Goal: Information Seeking & Learning: Learn about a topic

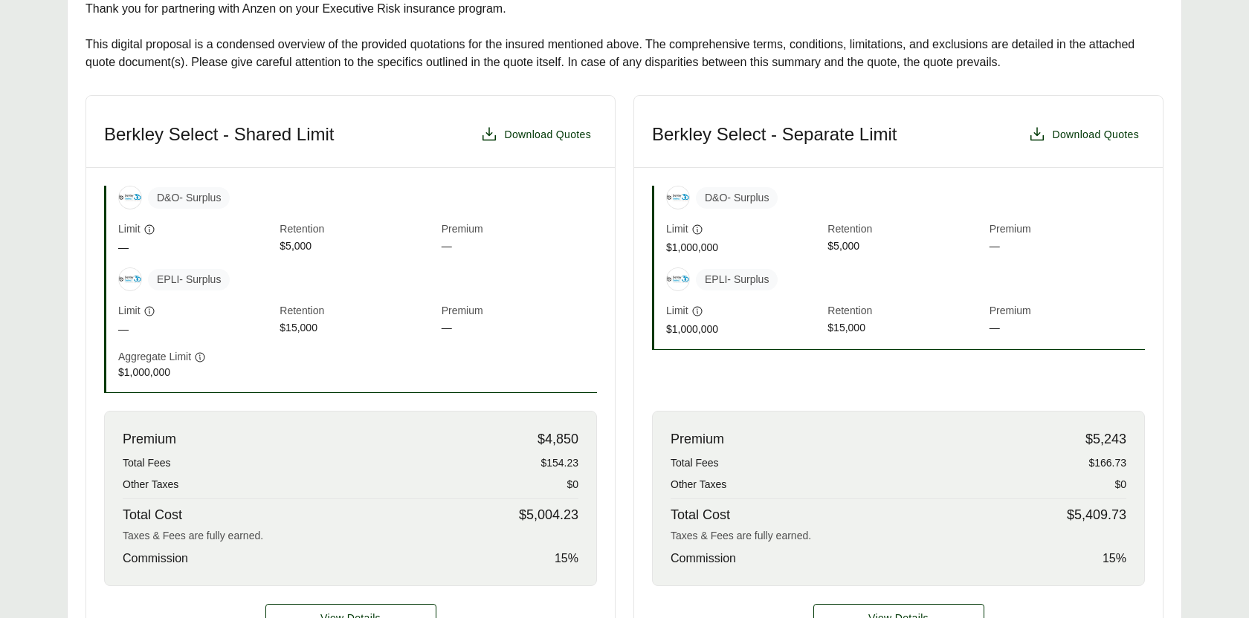
scroll to position [335, 0]
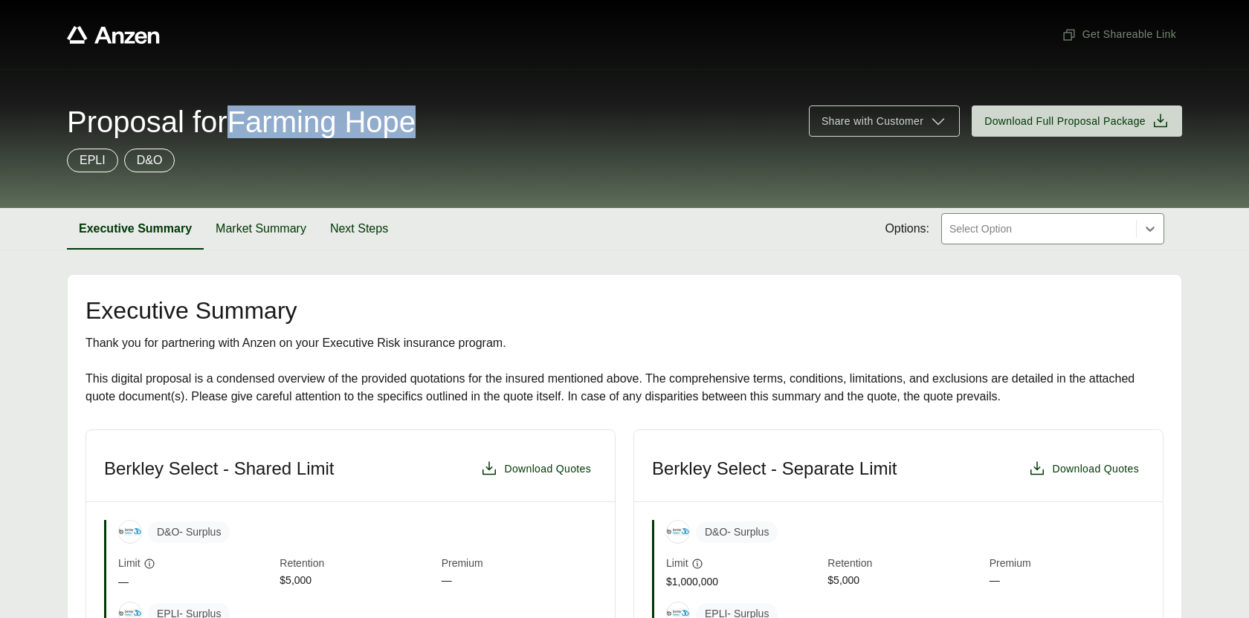
drag, startPoint x: 250, startPoint y: 126, endPoint x: 442, endPoint y: 135, distance: 192.7
click at [415, 135] on span "Proposal for Farming Hope" at bounding box center [241, 122] width 349 height 30
copy span "Farming Hope"
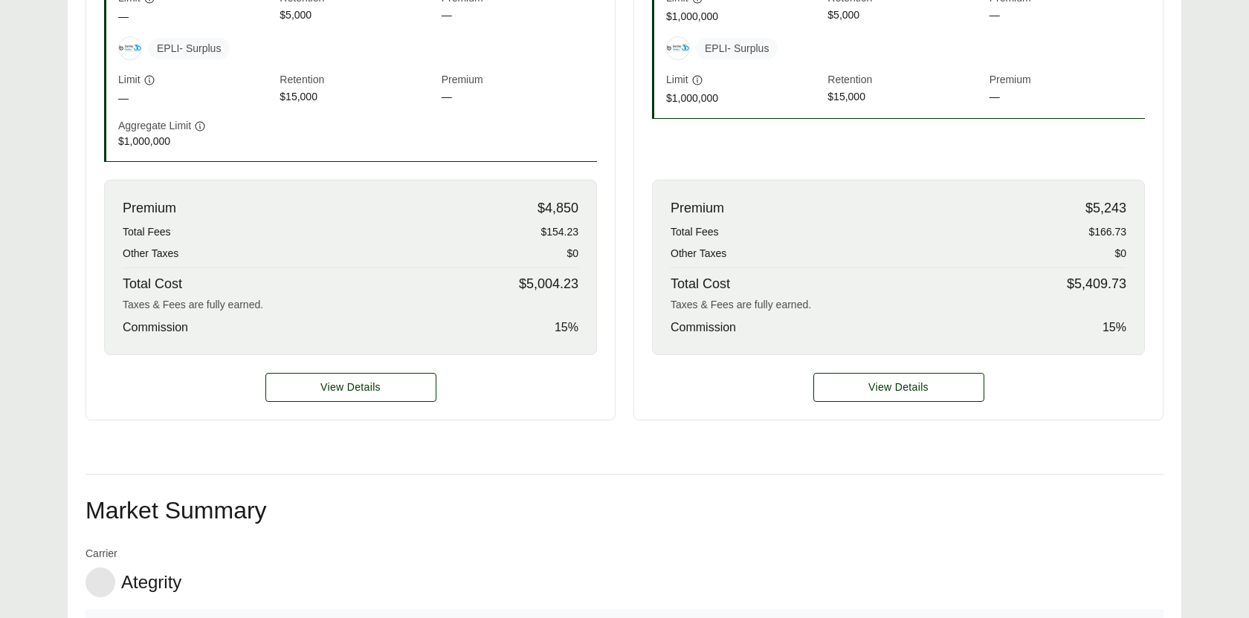
scroll to position [776, 0]
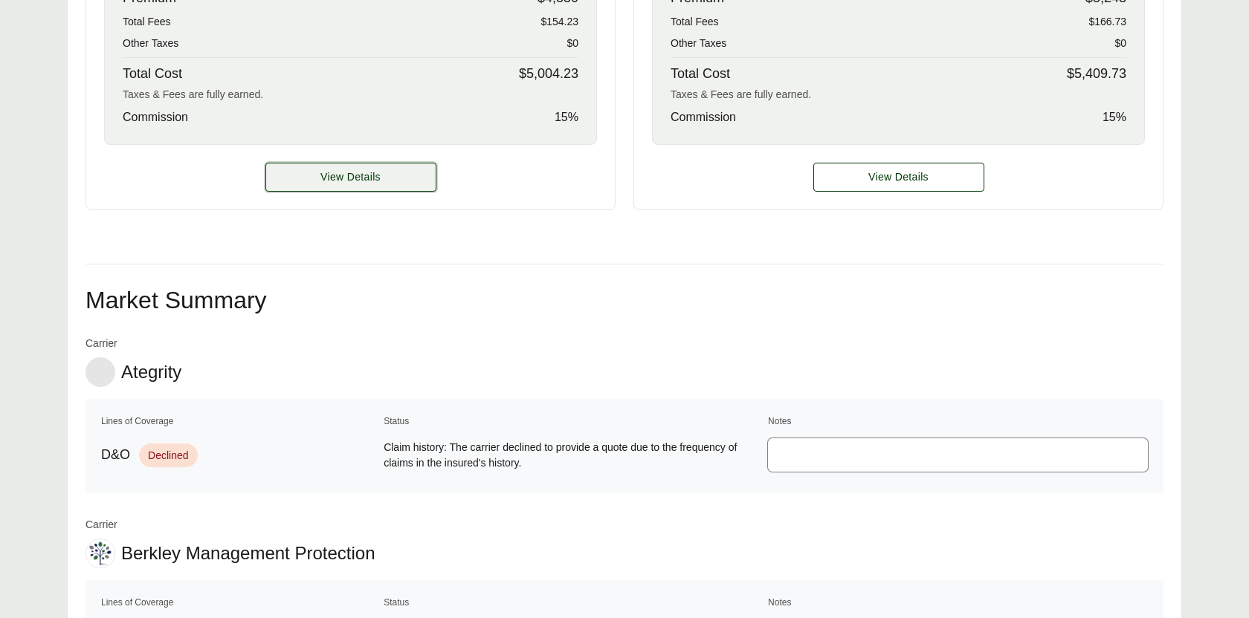
click at [390, 171] on button "View Details" at bounding box center [350, 177] width 171 height 29
click at [385, 174] on button "View Details" at bounding box center [350, 177] width 171 height 29
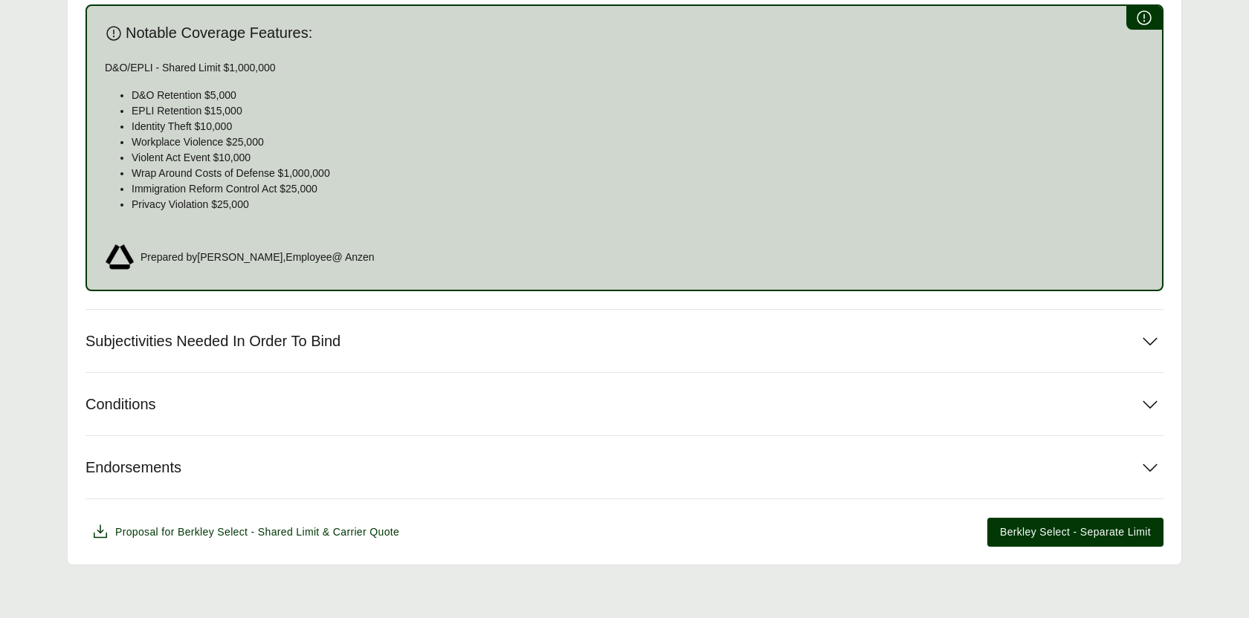
scroll to position [905, 0]
click at [319, 331] on span "Subjectivities Needed In Order To Bind" at bounding box center [212, 340] width 255 height 19
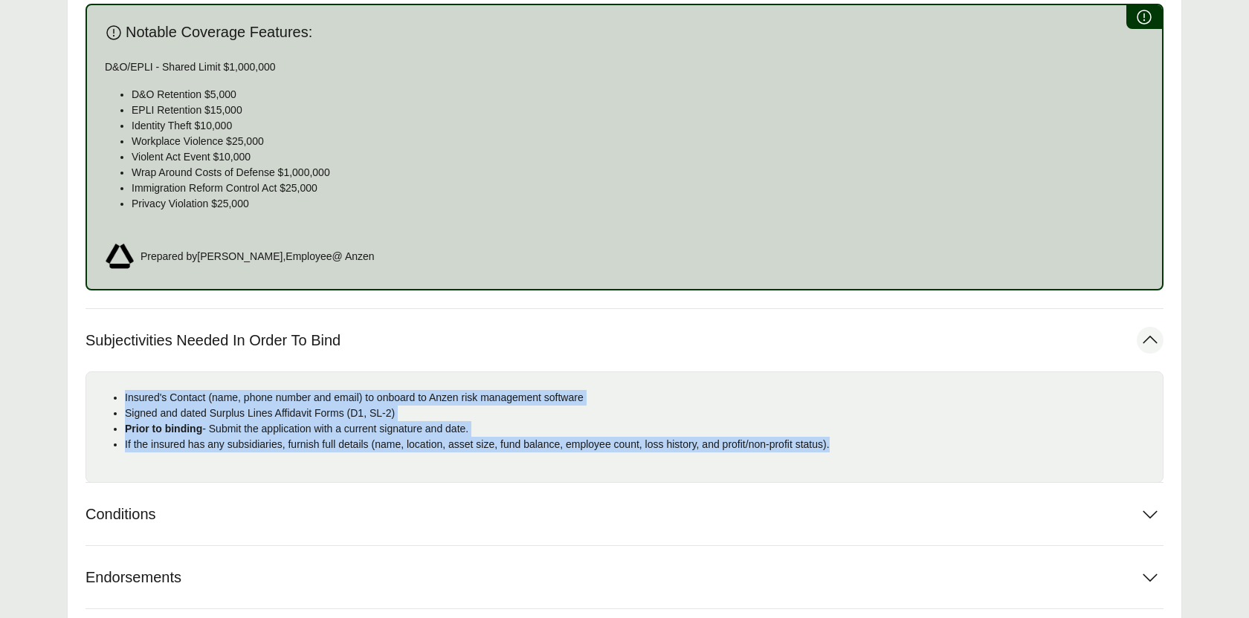
drag, startPoint x: 892, startPoint y: 441, endPoint x: 122, endPoint y: 393, distance: 771.4
click at [122, 393] on ul "Insured's Contact (name, phone number and email) to onboard to Anzen risk manag…" at bounding box center [624, 421] width 1052 height 62
copy ul "Insured's Contact (name, phone number and email) to onboard to Anzen risk manag…"
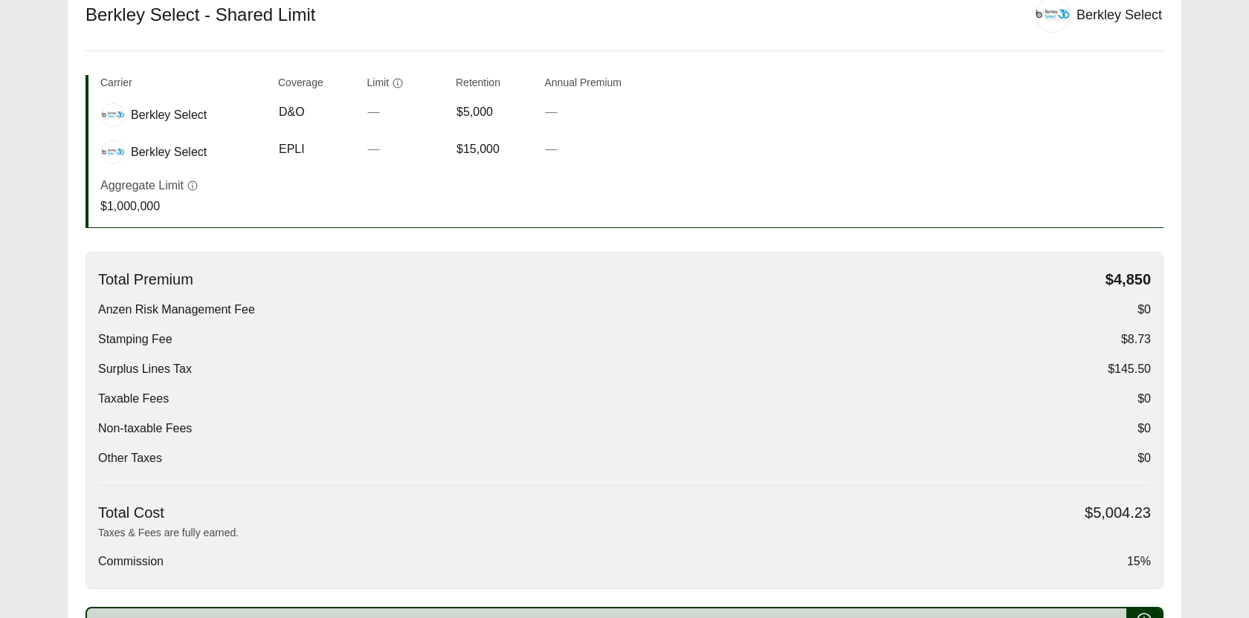
scroll to position [0, 0]
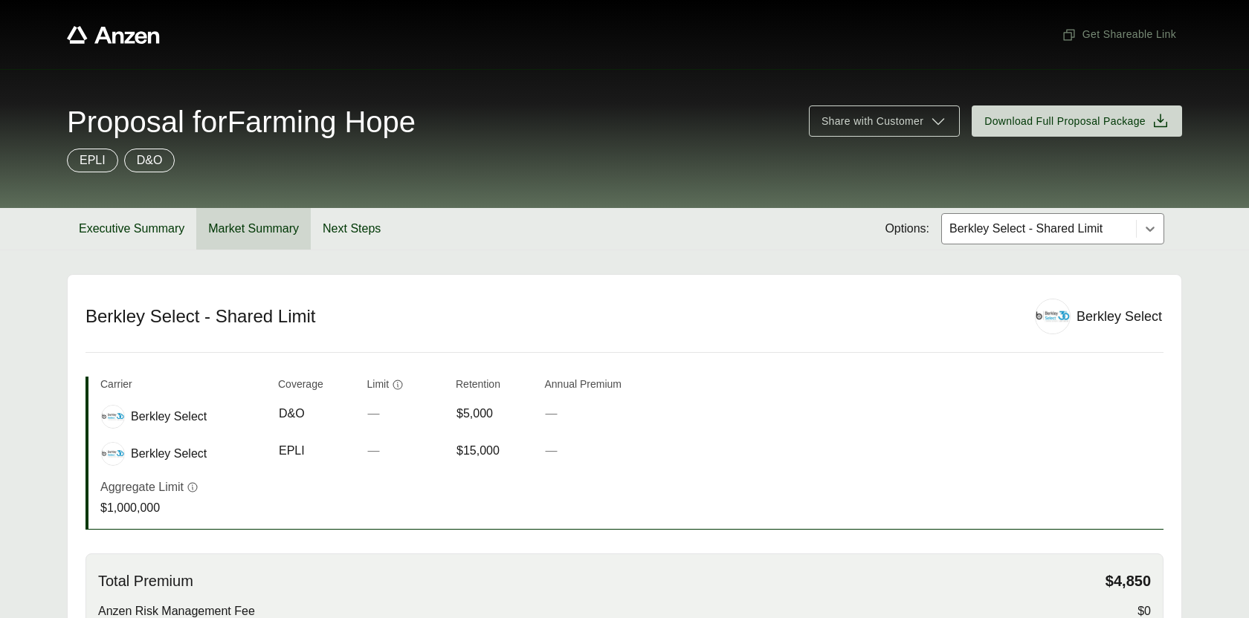
click at [236, 227] on button "Market Summary" at bounding box center [253, 229] width 114 height 42
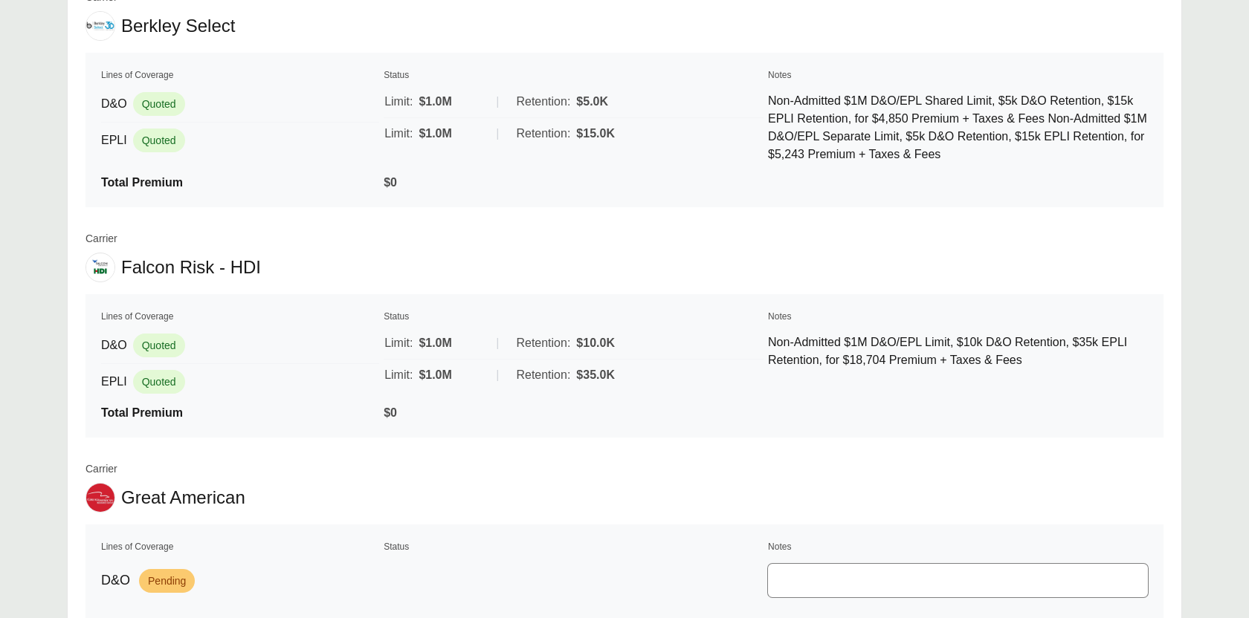
scroll to position [712, 0]
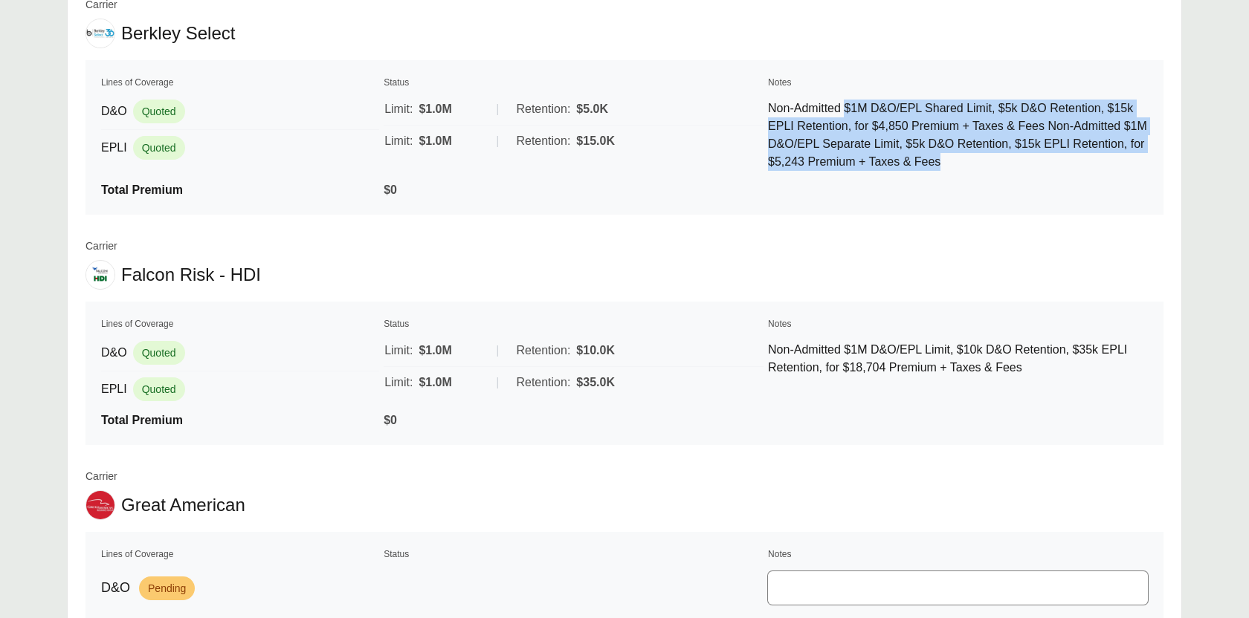
drag, startPoint x: 852, startPoint y: 102, endPoint x: 1091, endPoint y: 157, distance: 245.5
click at [1091, 157] on p "Non-Admitted $1M D&O/EPL Shared Limit, $5k D&O Retention, $15k EPLI Retention, …" at bounding box center [958, 135] width 380 height 71
copy p "$1M D&O/EPL Shared Limit, $5k D&O Retention, $15k EPLI Retention, for $4,850 Pr…"
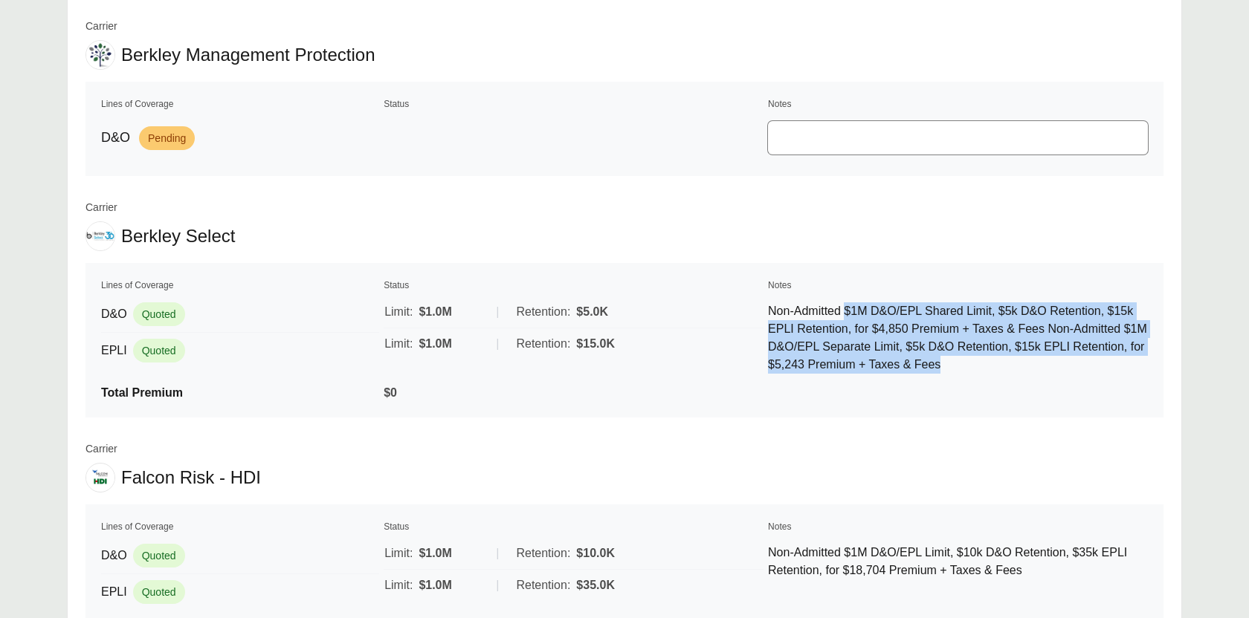
scroll to position [0, 0]
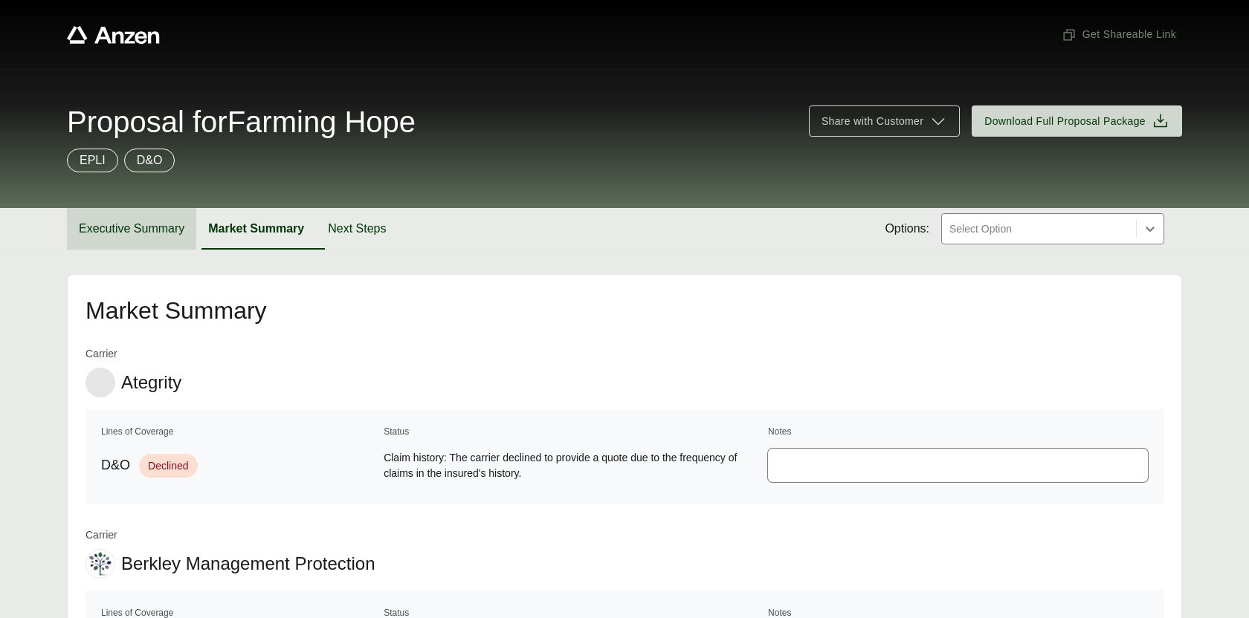
click at [147, 237] on button "Executive Summary" at bounding box center [131, 229] width 129 height 42
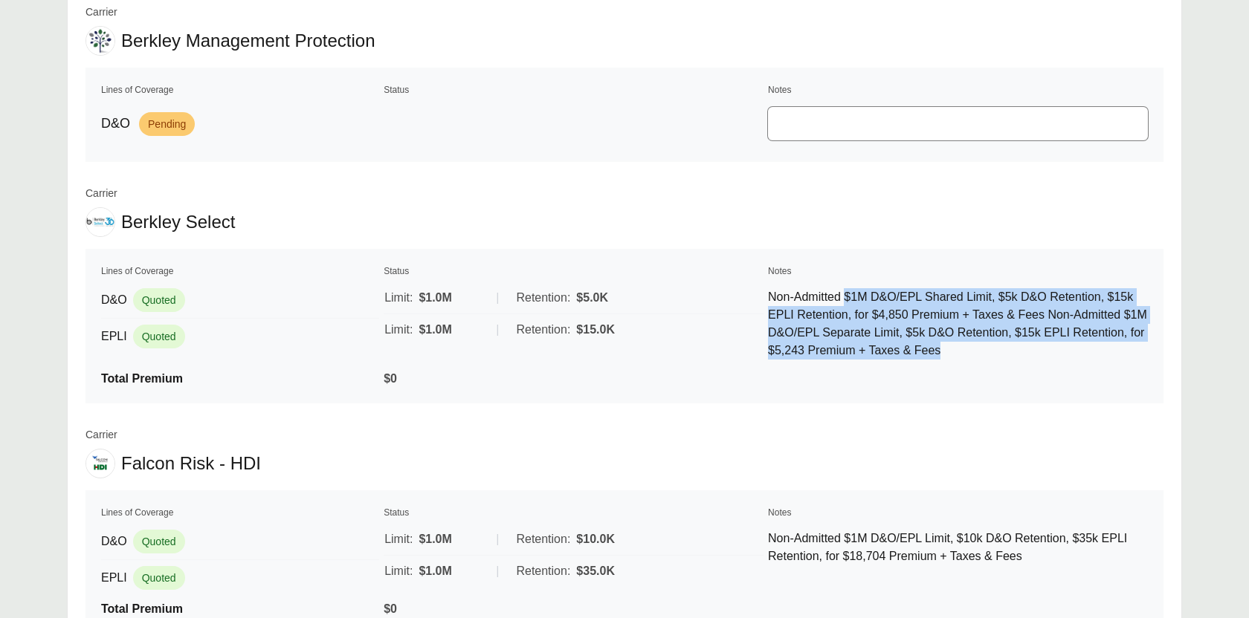
scroll to position [524, 0]
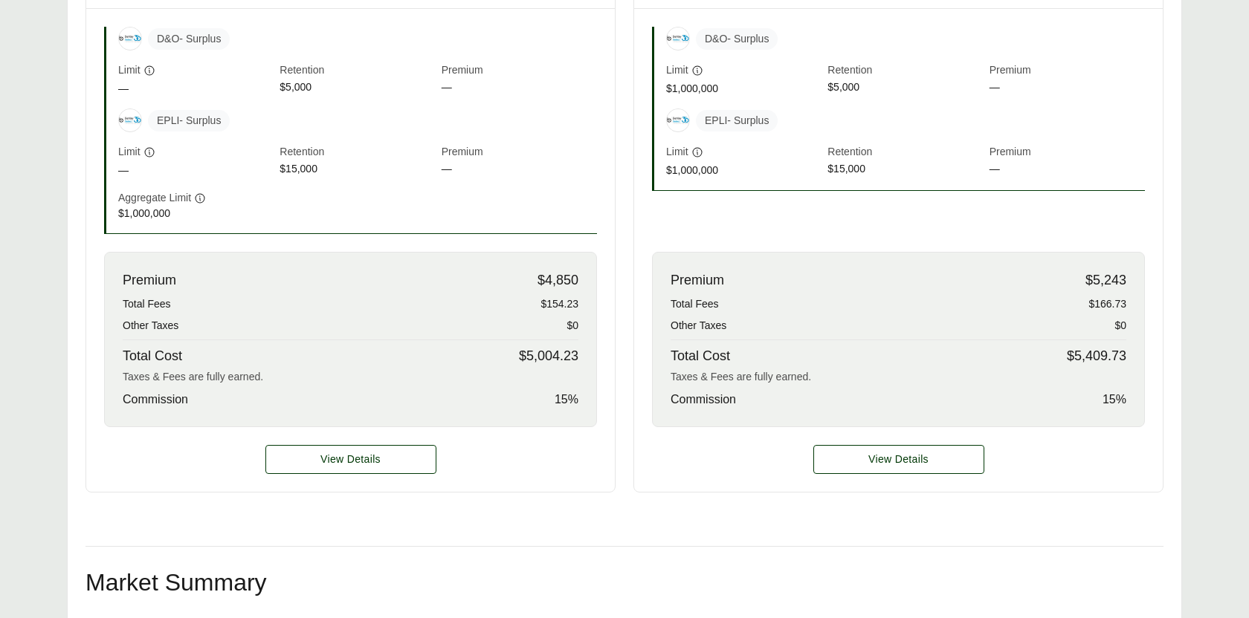
scroll to position [548, 0]
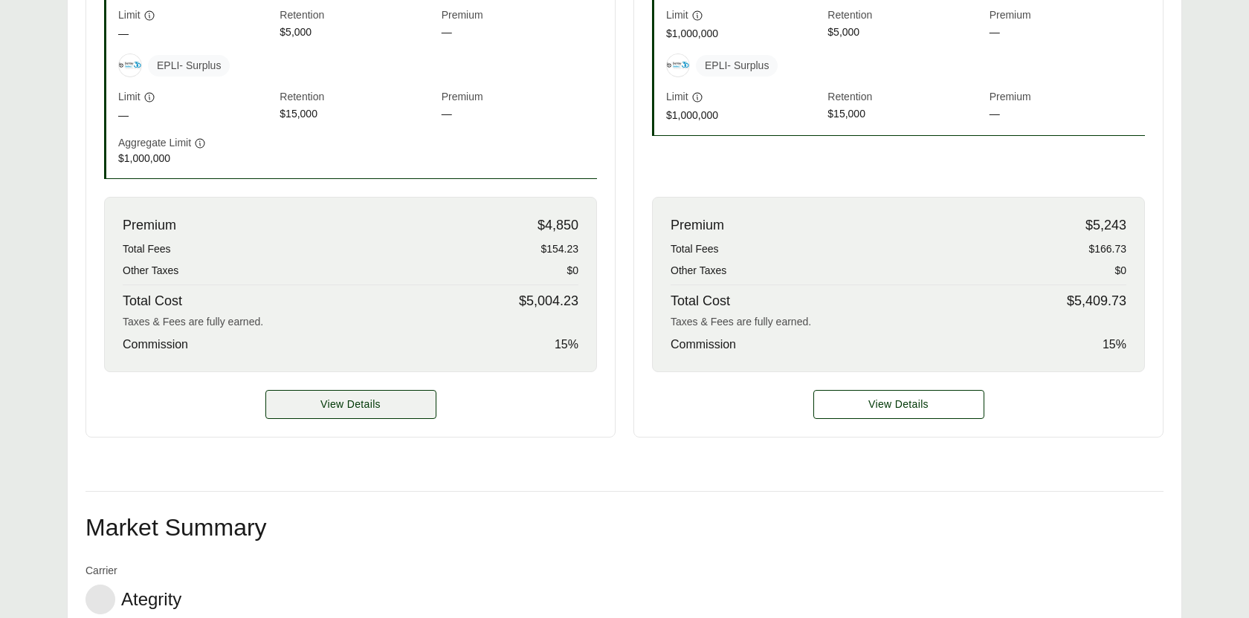
click at [320, 400] on span "View Details" at bounding box center [350, 405] width 60 height 16
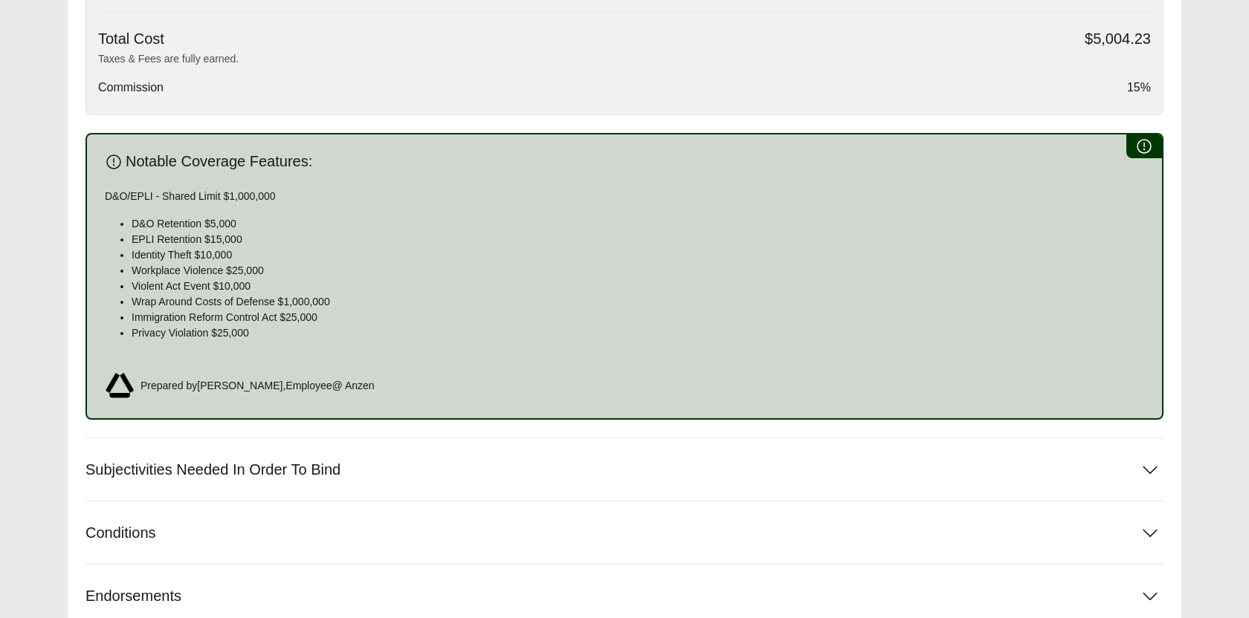
scroll to position [809, 0]
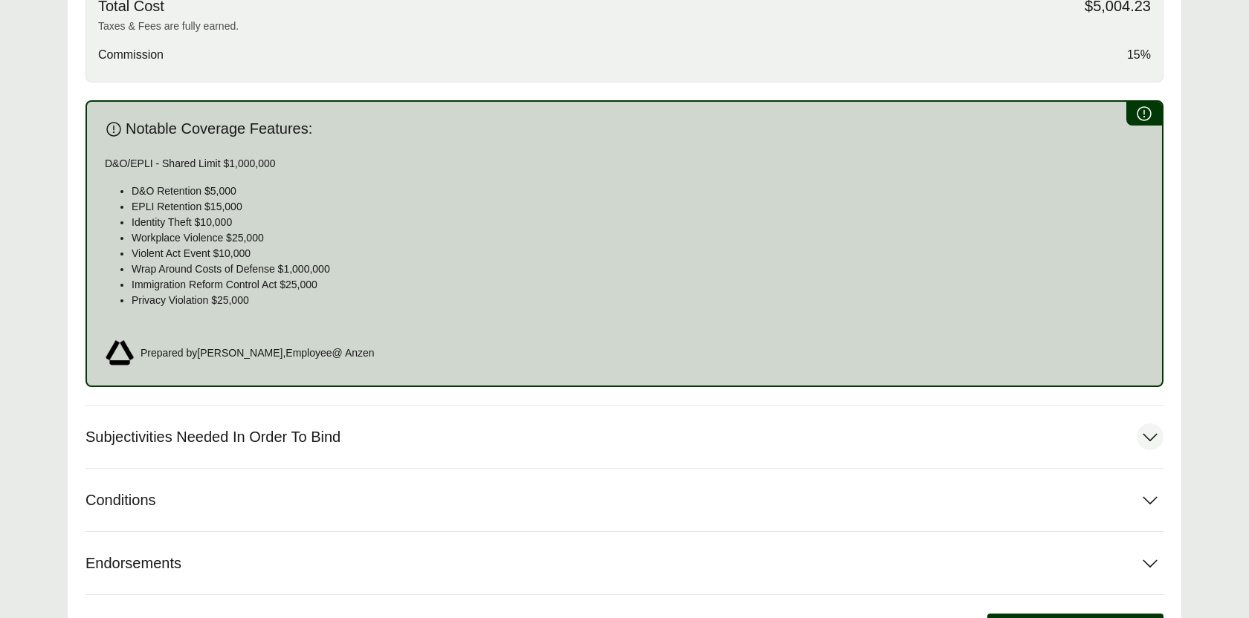
click at [313, 407] on button "Subjectivities Needed In Order To Bind" at bounding box center [624, 437] width 1078 height 62
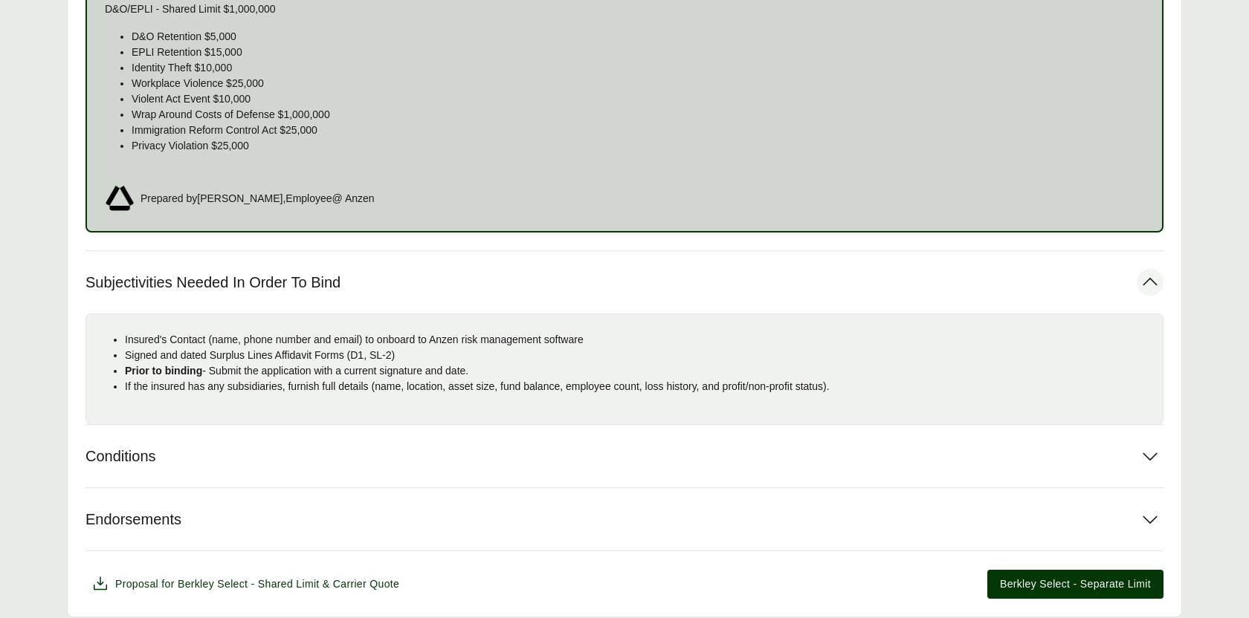
scroll to position [1006, 0]
